Goal: Task Accomplishment & Management: Manage account settings

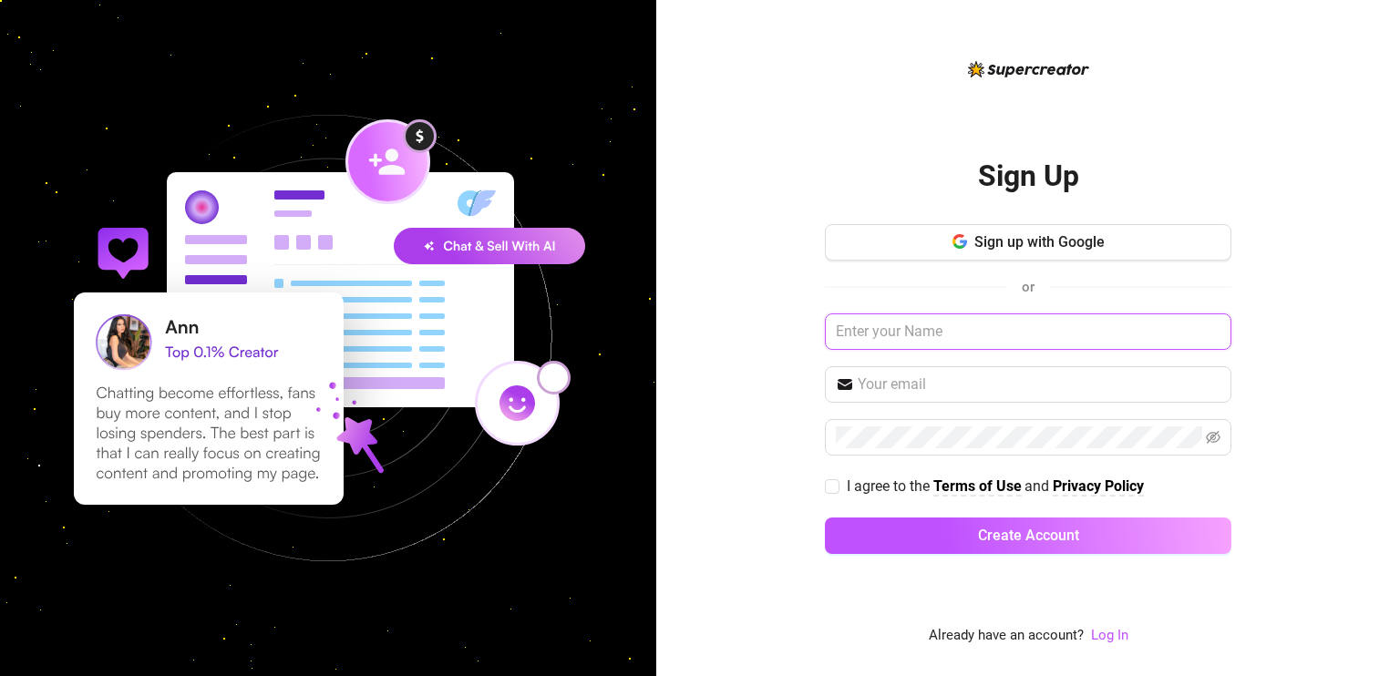
click at [904, 338] on input "text" at bounding box center [1028, 332] width 407 height 36
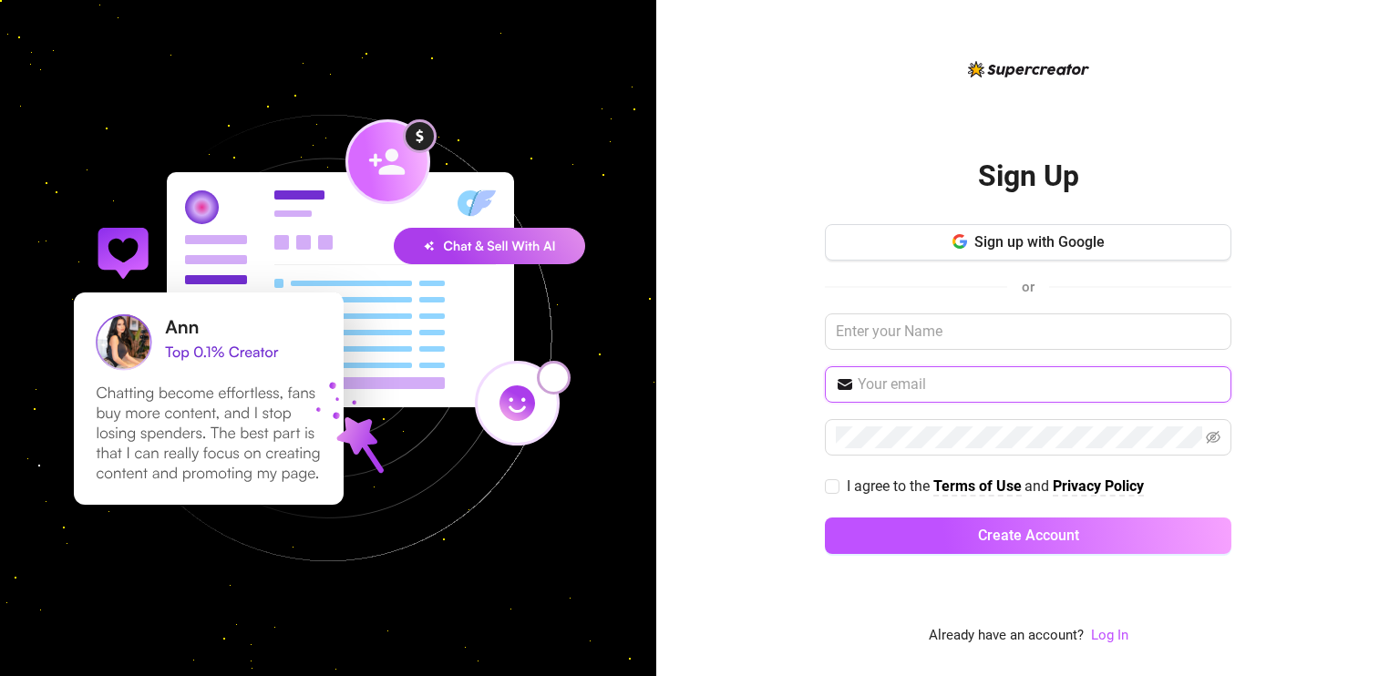
click at [897, 389] on input "text" at bounding box center [1039, 385] width 363 height 22
type input "lfeliciano776@gmail.com"
click at [833, 480] on input "I agree to the Terms of Use and Privacy Policy" at bounding box center [831, 486] width 13 height 13
checkbox input "true"
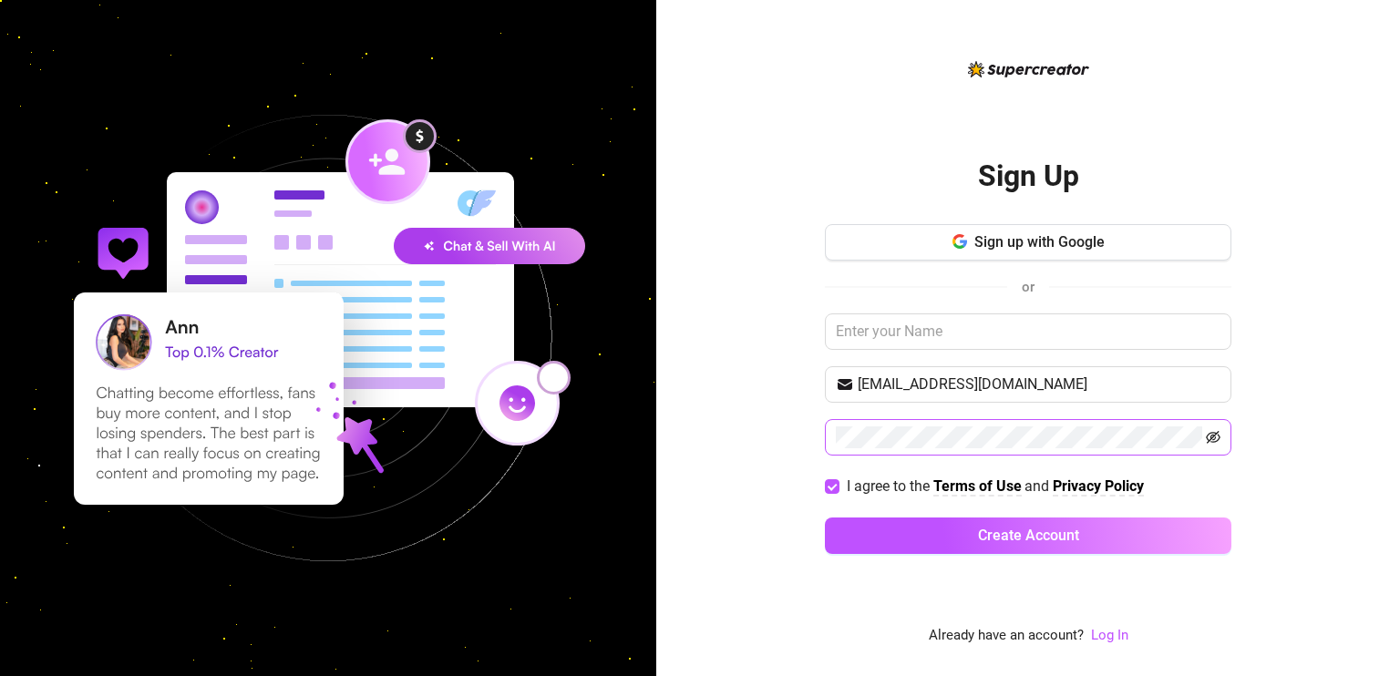
click at [1210, 439] on icon "eye-invisible" at bounding box center [1214, 437] width 15 height 13
click at [1211, 438] on icon "eye" at bounding box center [1213, 437] width 15 height 15
click at [1025, 248] on span "Sign up with Google" at bounding box center [1040, 241] width 130 height 17
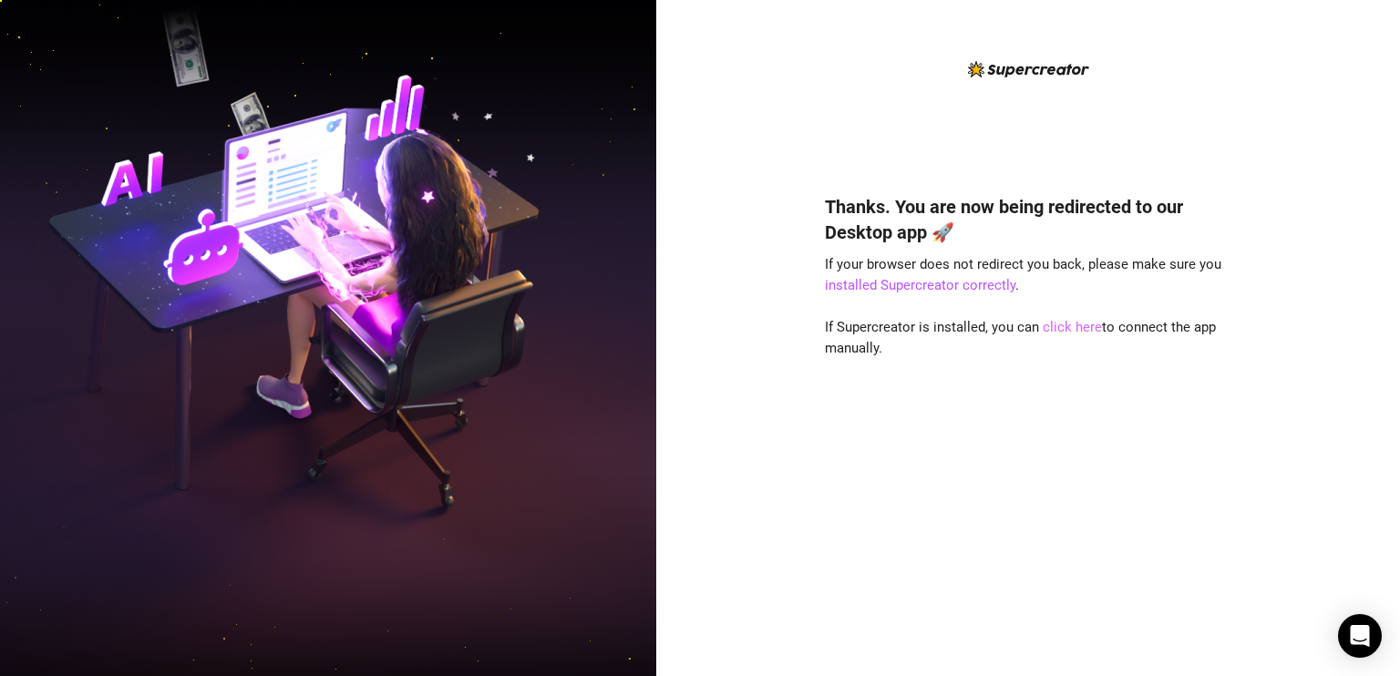
click at [1063, 327] on link "click here" at bounding box center [1072, 327] width 59 height 16
click at [778, 136] on div "Thanks. You are now being redirected to our Desktop app 🚀 If your browser does …" at bounding box center [1028, 338] width 744 height 676
click at [1066, 325] on link "click here" at bounding box center [1072, 327] width 59 height 16
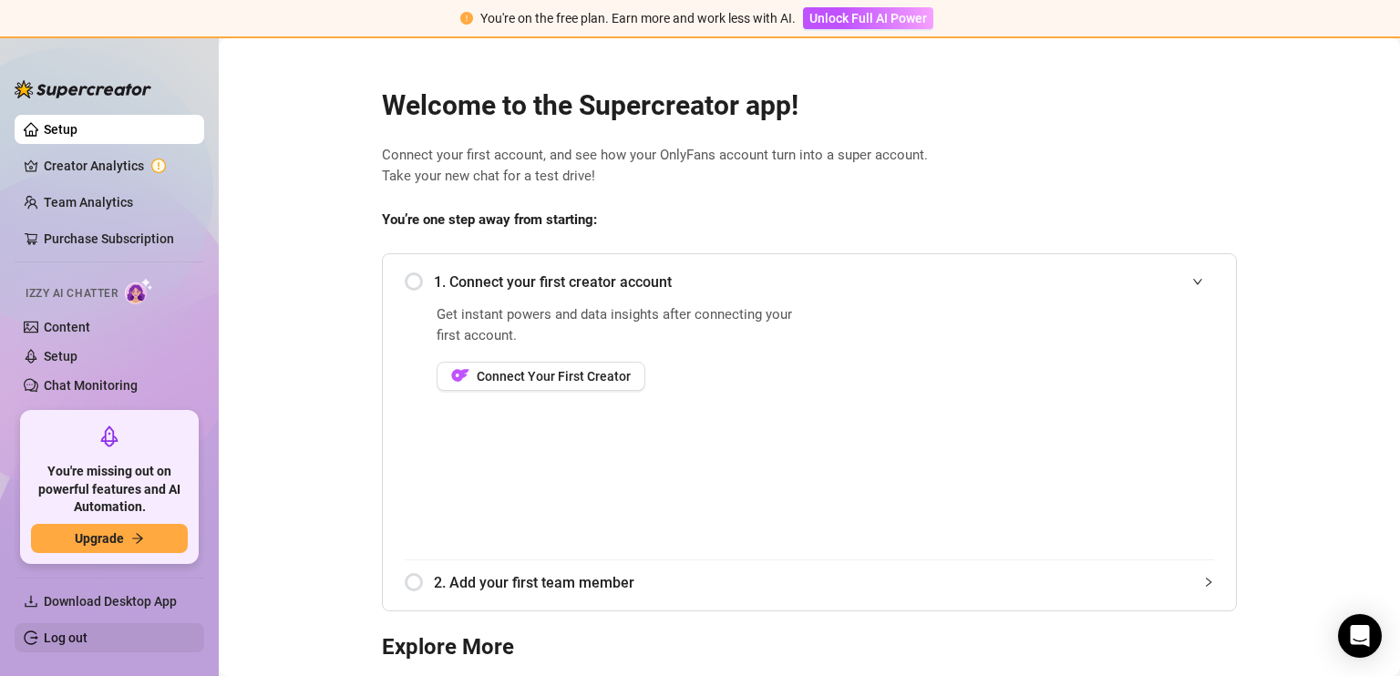
click at [69, 634] on link "Log out" at bounding box center [66, 638] width 44 height 15
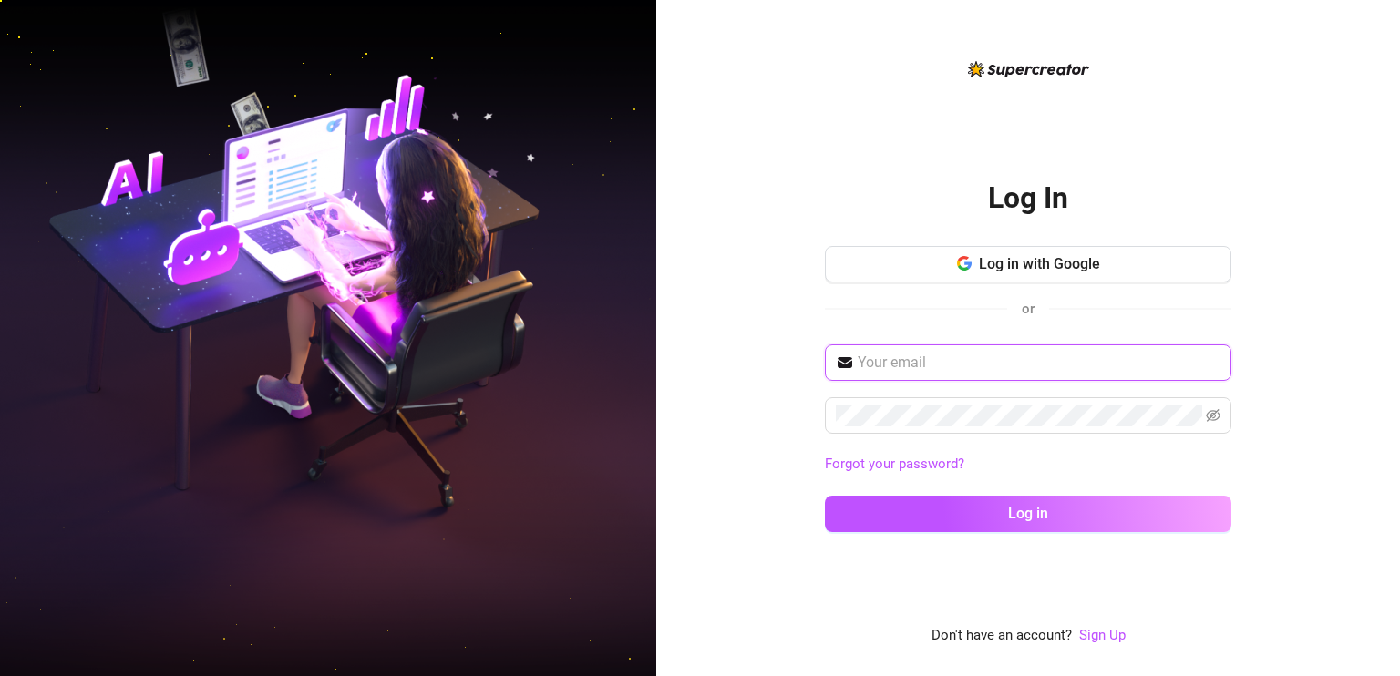
click at [957, 366] on input "text" at bounding box center [1039, 363] width 363 height 22
paste input "[URL][DOMAIN_NAME]"
type input "[URL][DOMAIN_NAME]"
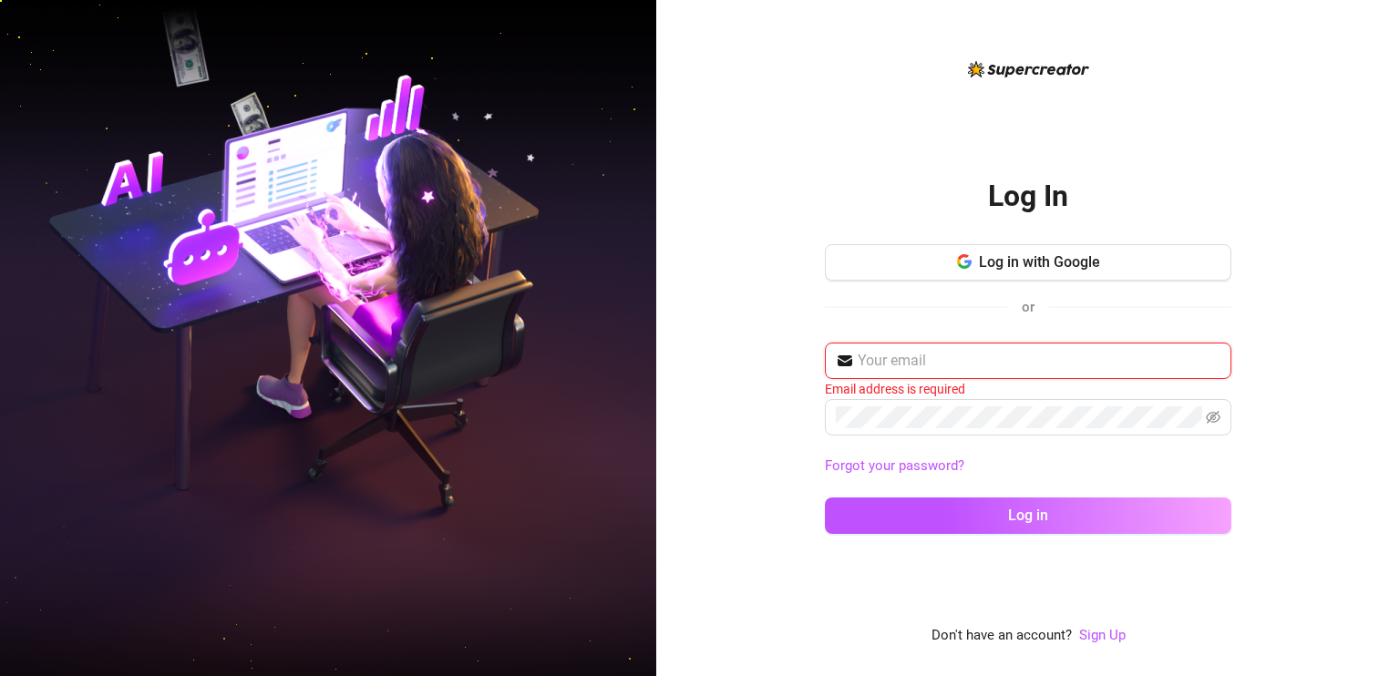
click at [964, 359] on input "text" at bounding box center [1039, 361] width 363 height 22
paste input "povovi7896@anysilo.com"
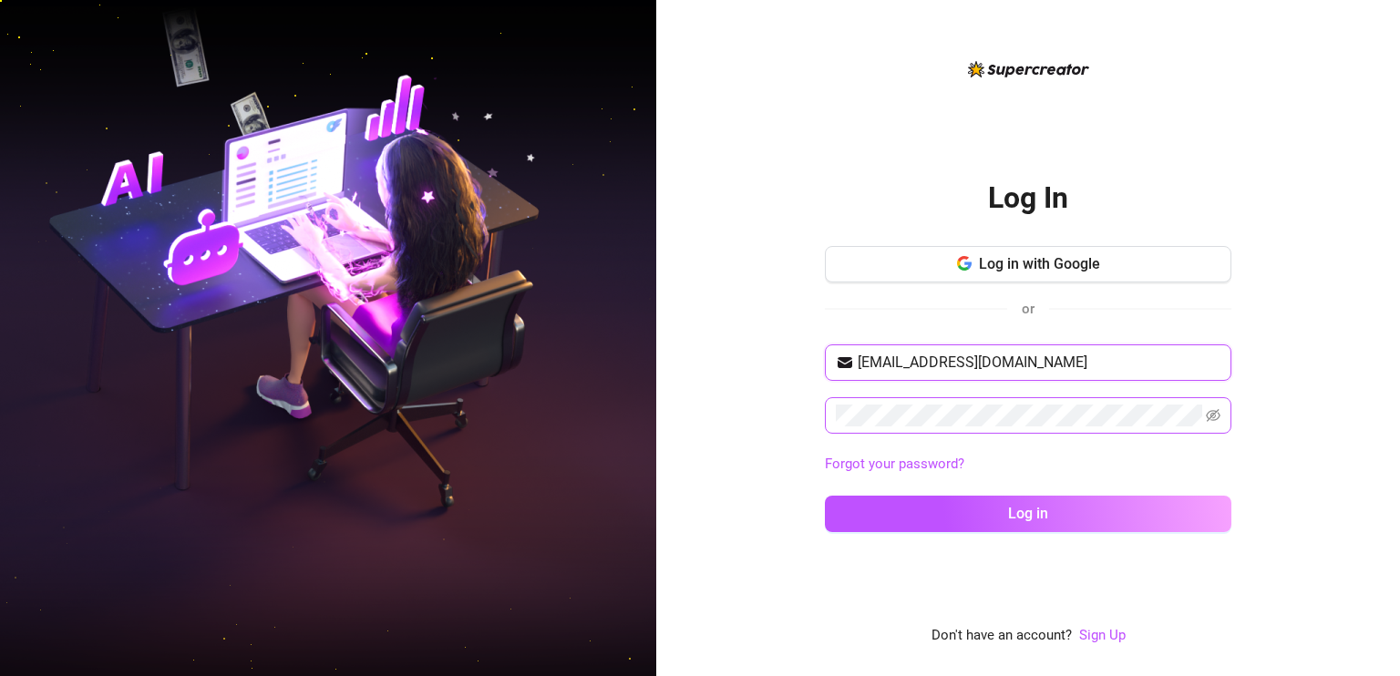
type input "povovi7896@anysilo.com"
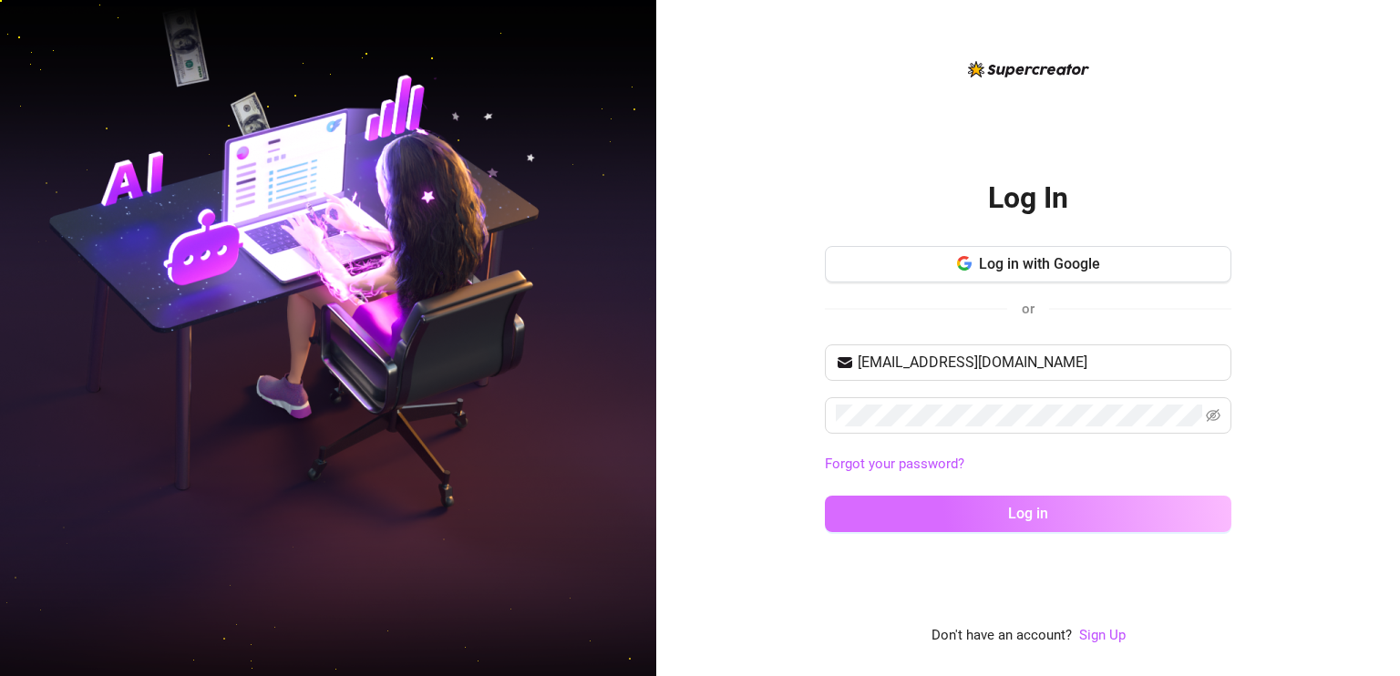
click at [1197, 511] on button "Log in" at bounding box center [1028, 514] width 407 height 36
